Goal: Browse casually

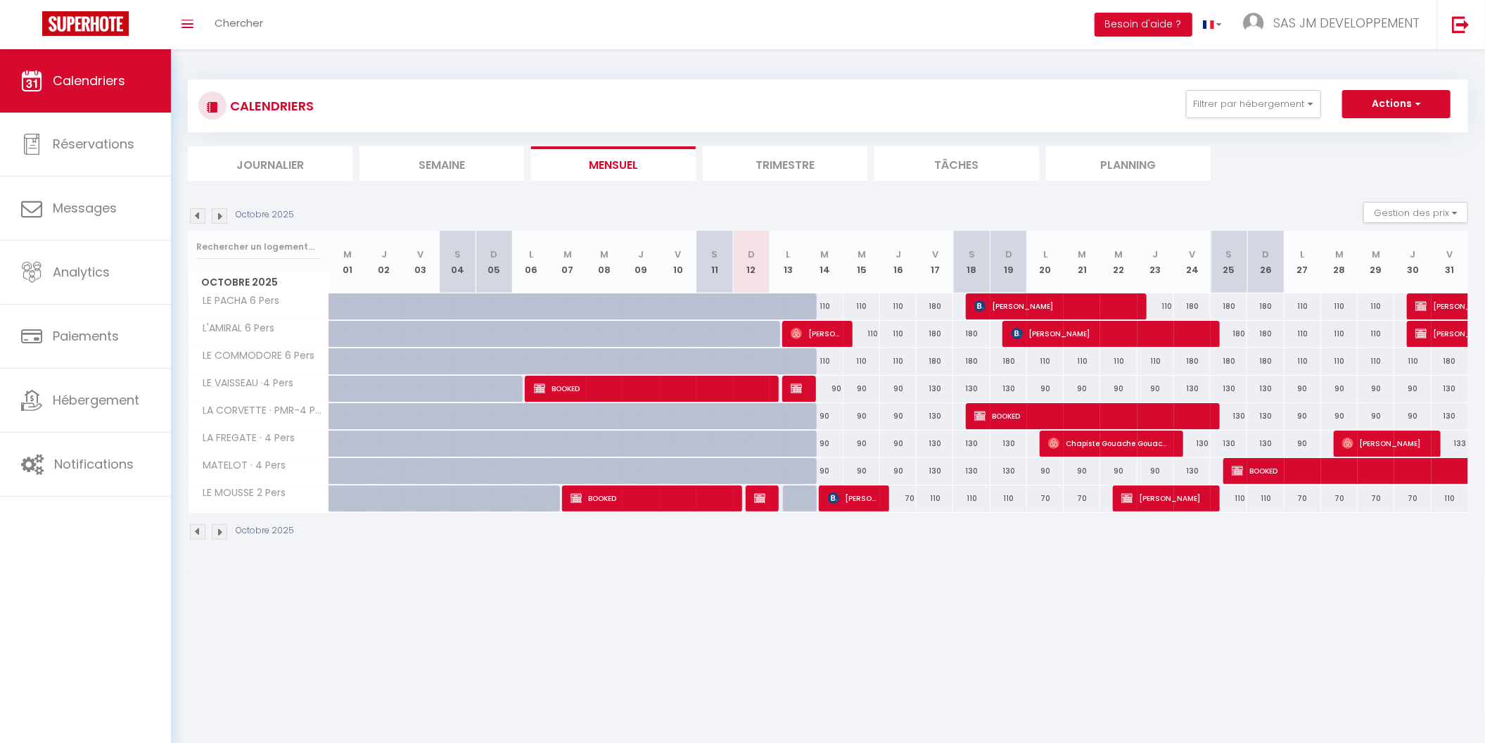
click at [220, 528] on img at bounding box center [219, 531] width 15 height 15
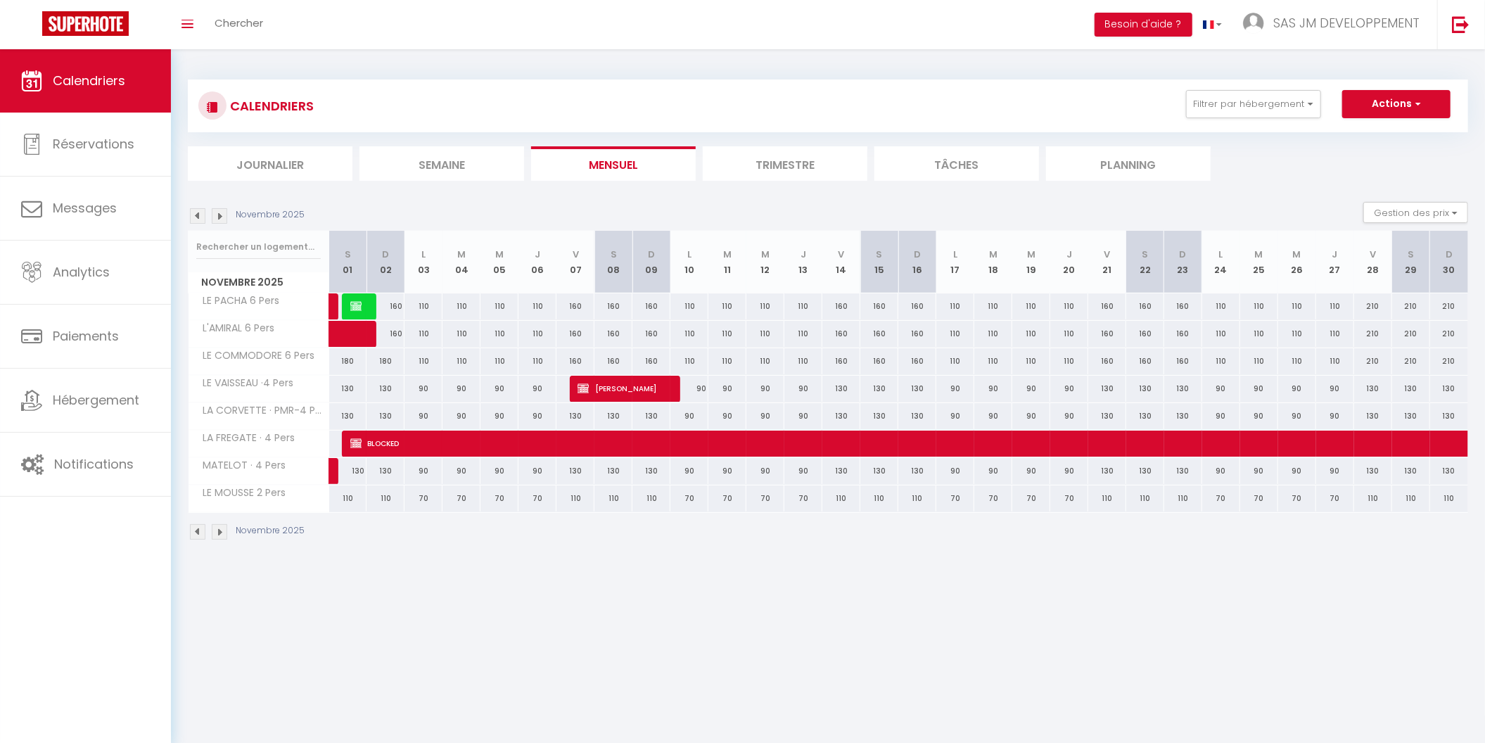
click at [220, 528] on img at bounding box center [219, 531] width 15 height 15
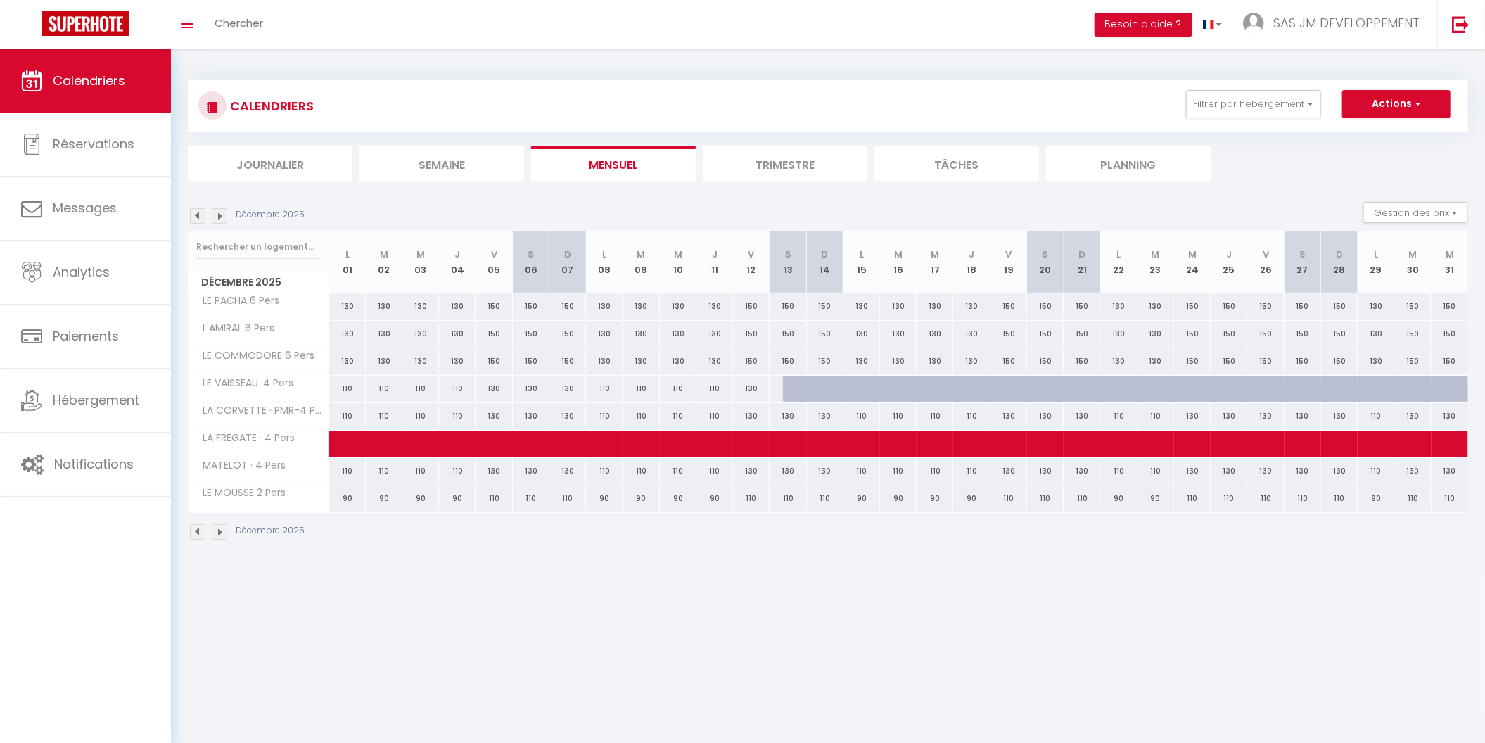
click at [220, 528] on img at bounding box center [219, 531] width 15 height 15
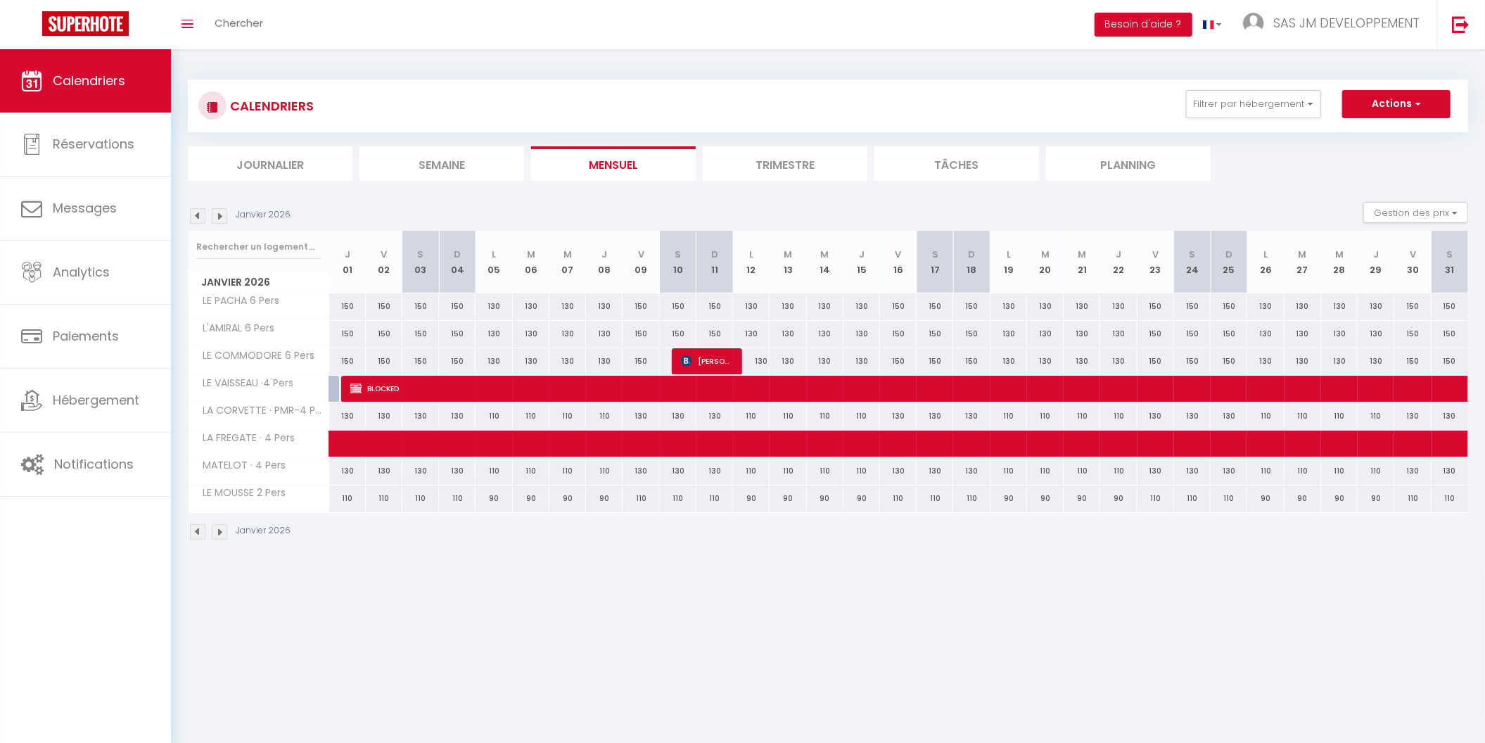
click at [220, 528] on img at bounding box center [219, 531] width 15 height 15
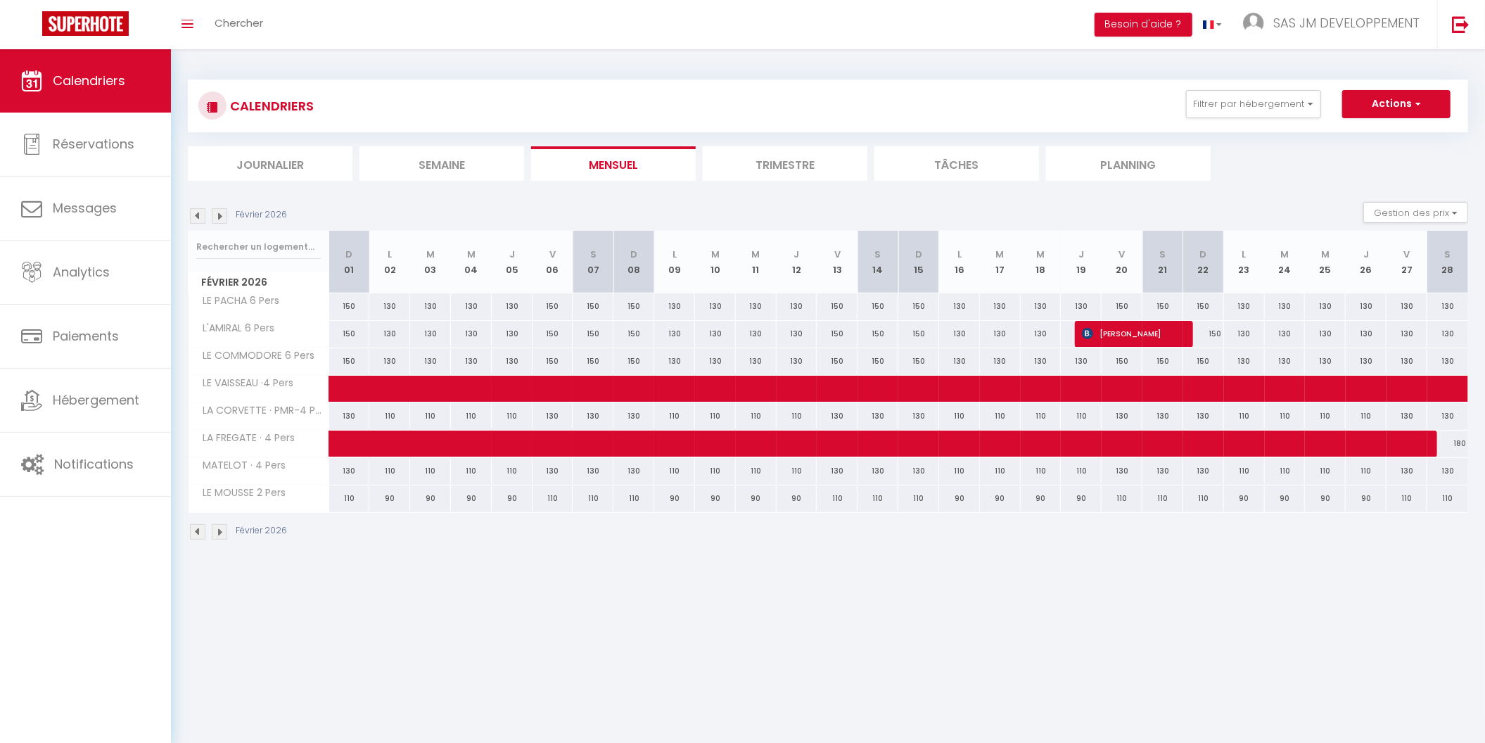
click at [220, 528] on img at bounding box center [219, 531] width 15 height 15
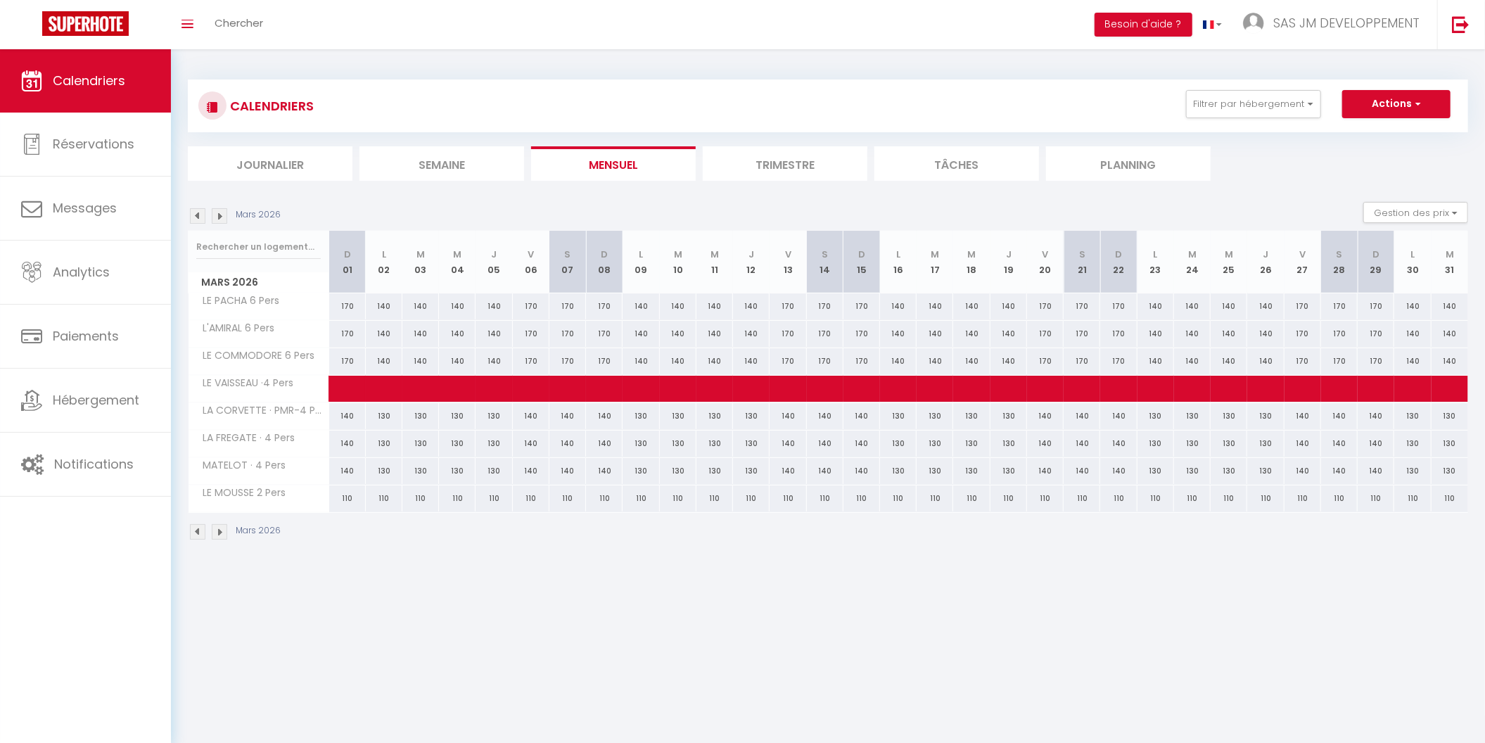
click at [220, 529] on img at bounding box center [219, 531] width 15 height 15
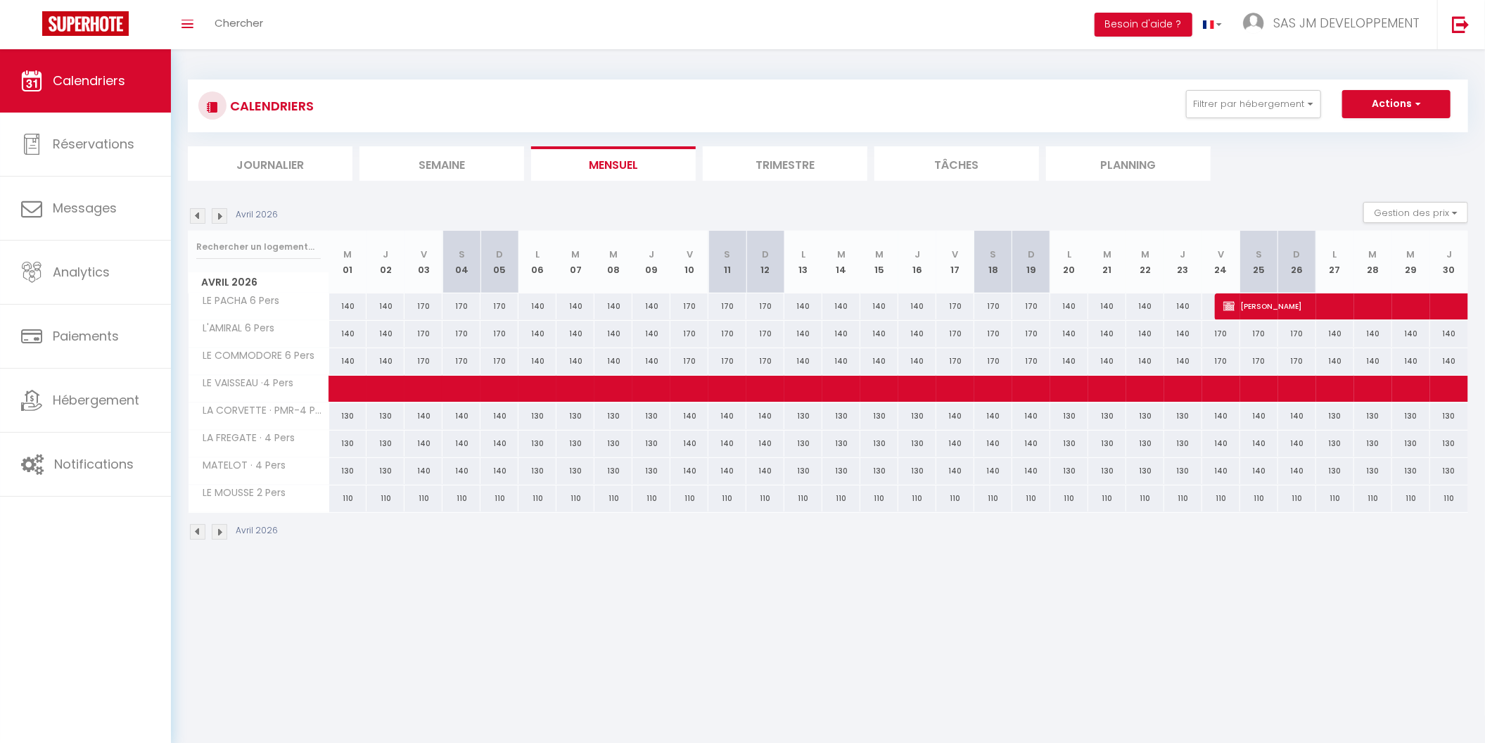
click at [220, 529] on img at bounding box center [219, 531] width 15 height 15
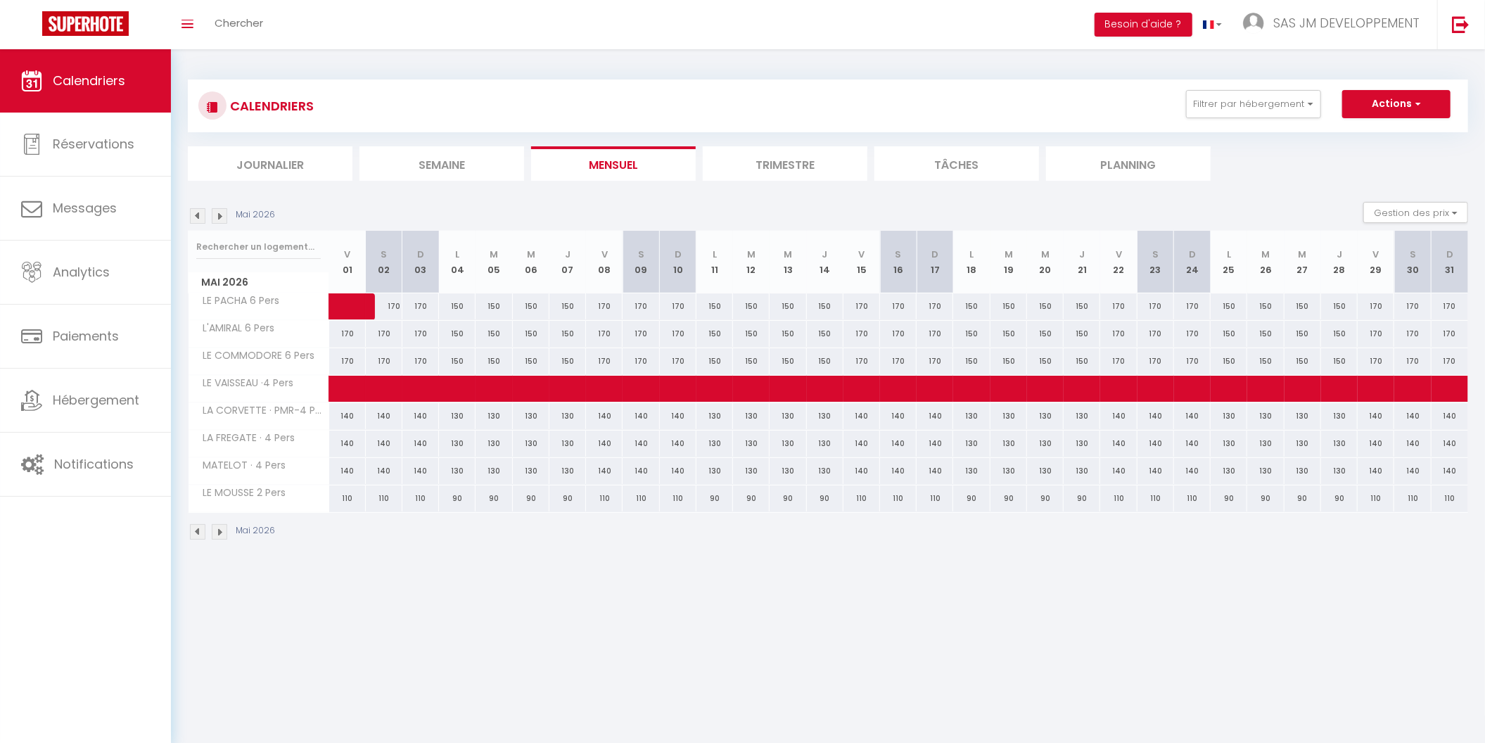
click at [201, 526] on img at bounding box center [197, 531] width 15 height 15
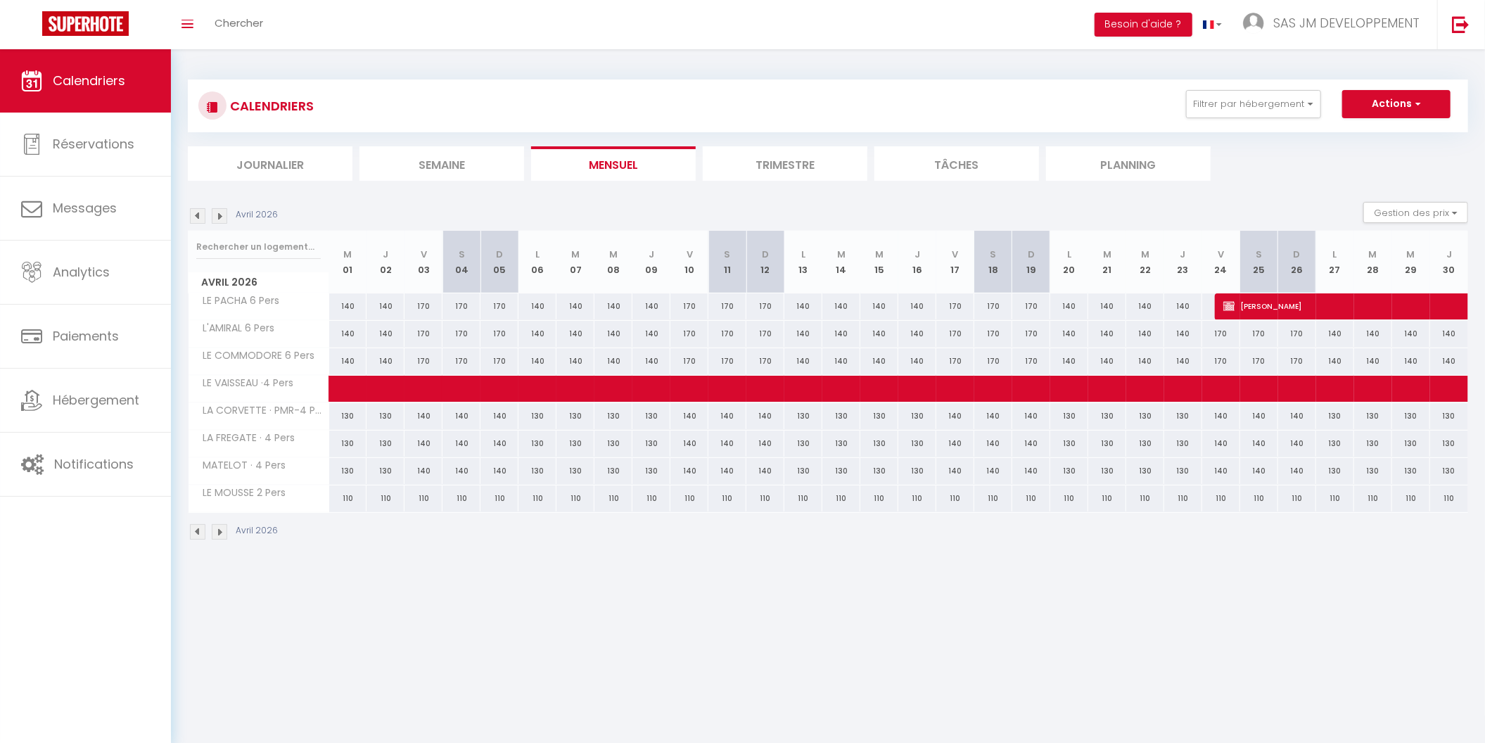
click at [223, 524] on img at bounding box center [219, 531] width 15 height 15
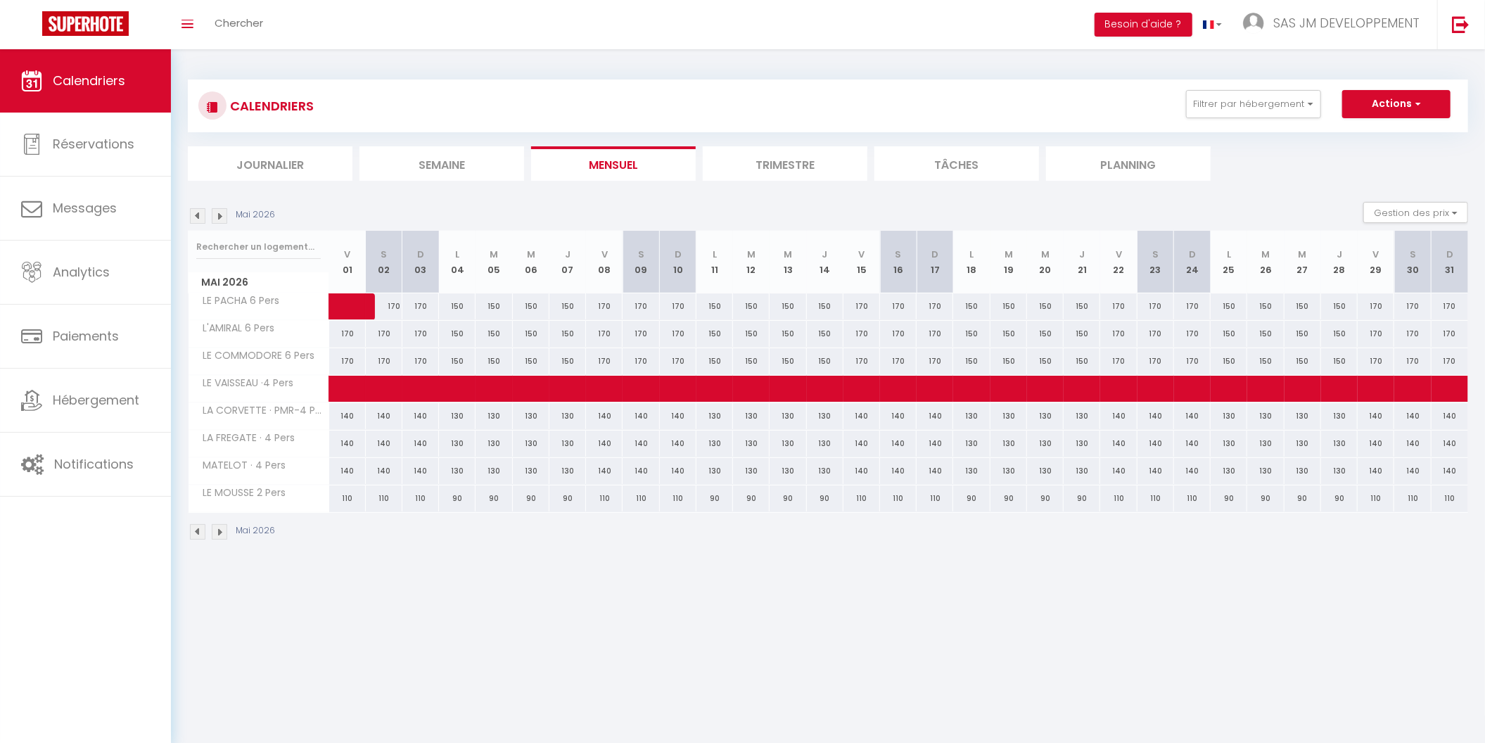
click at [222, 525] on img at bounding box center [219, 531] width 15 height 15
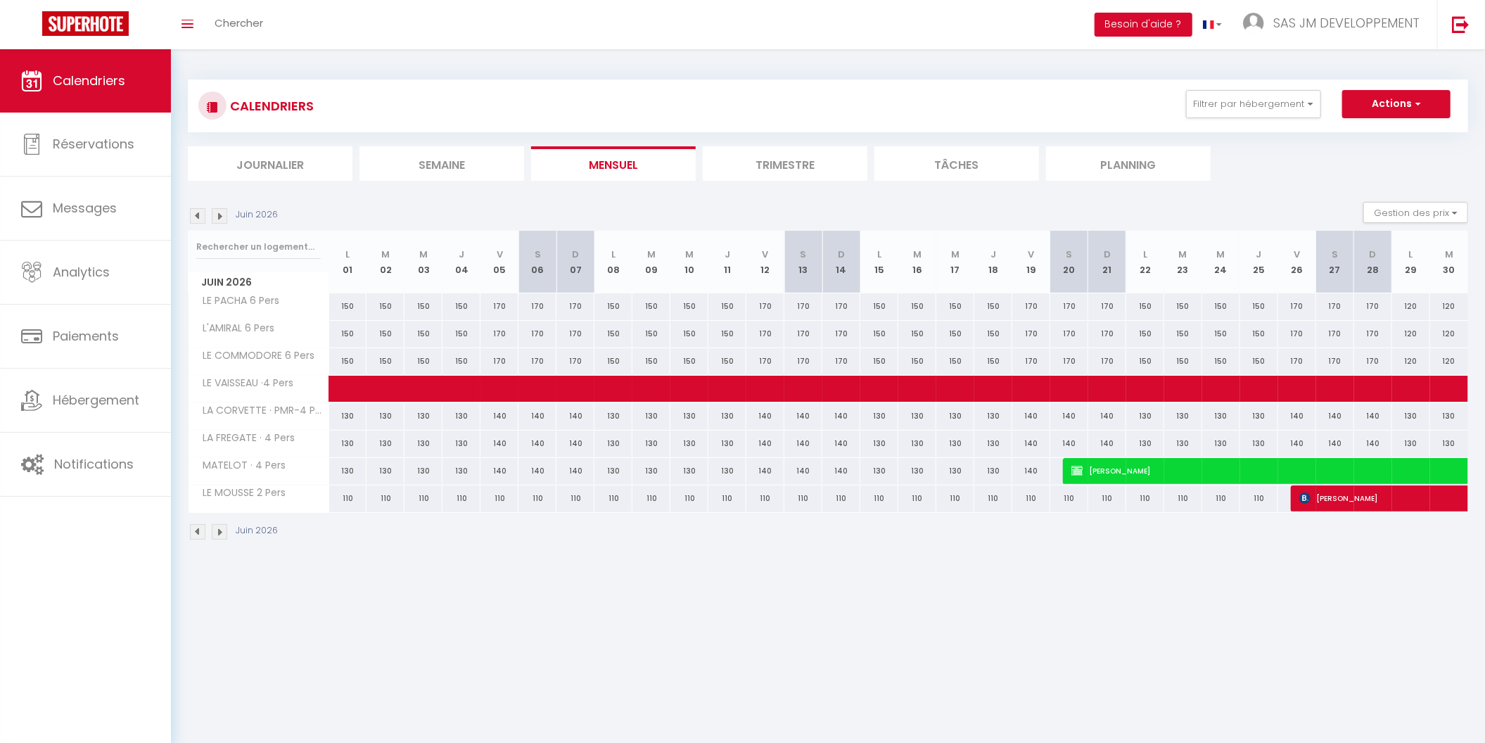
click at [222, 525] on img at bounding box center [219, 531] width 15 height 15
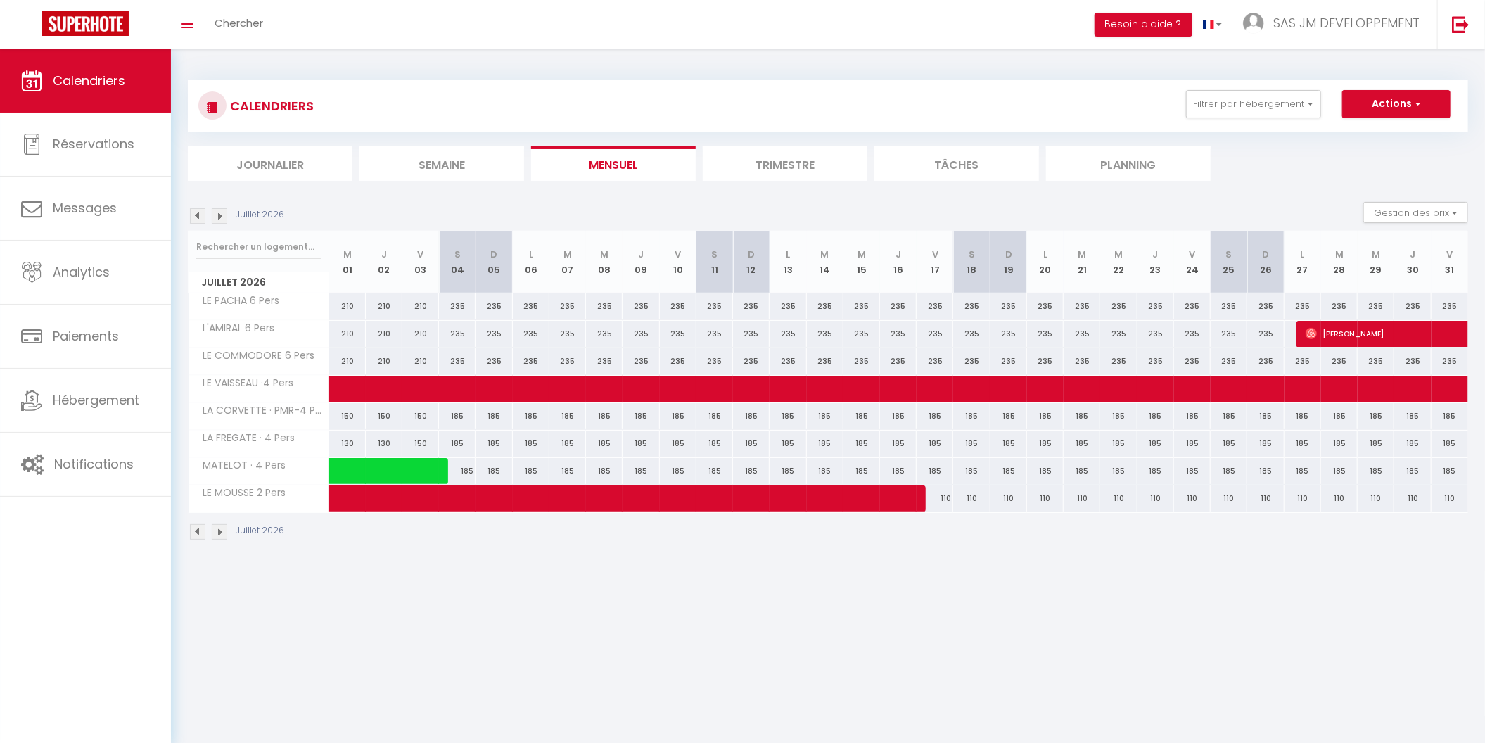
click at [222, 525] on img at bounding box center [219, 531] width 15 height 15
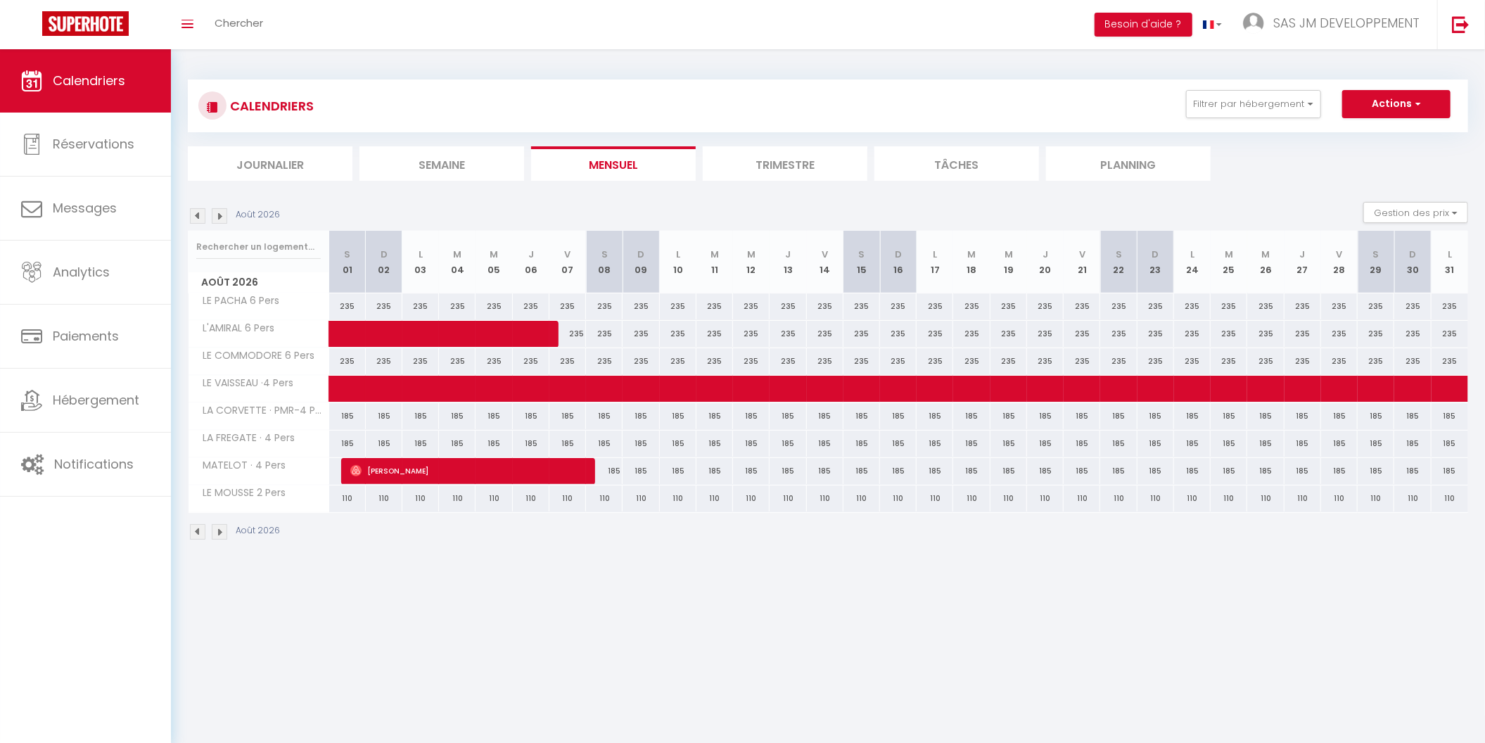
click at [222, 525] on img at bounding box center [219, 531] width 15 height 15
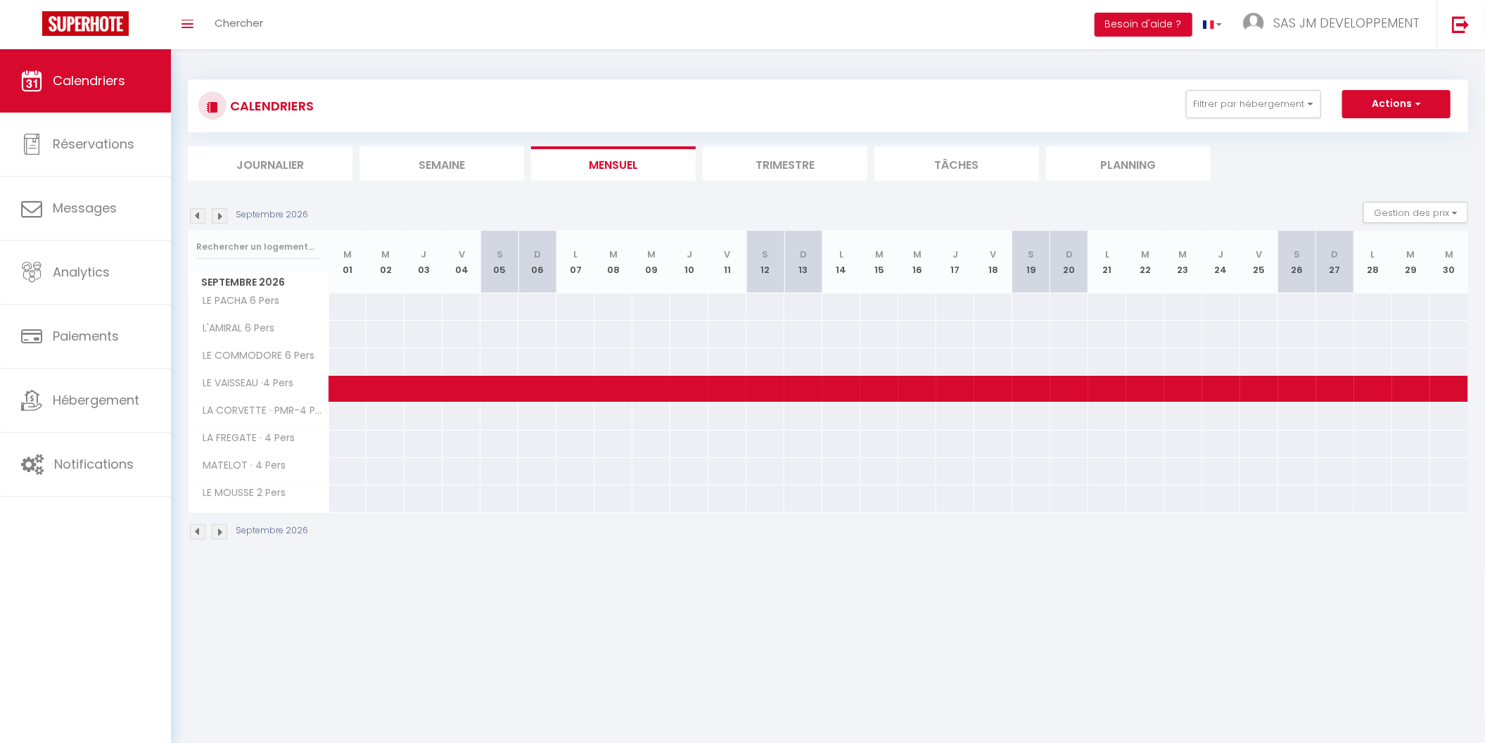
click at [193, 525] on img at bounding box center [197, 531] width 15 height 15
